Goal: Task Accomplishment & Management: Manage account settings

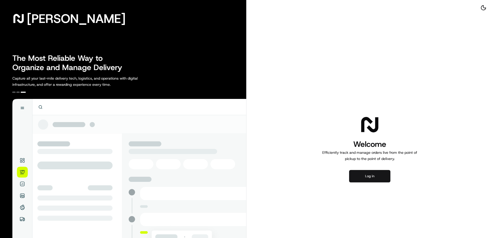
click at [380, 177] on button "Log in" at bounding box center [369, 176] width 41 height 12
